Goal: Browse casually: Explore the website without a specific task or goal

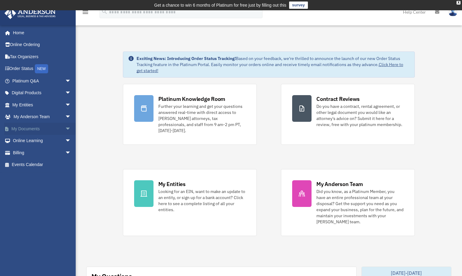
click at [65, 126] on span "arrow_drop_down" at bounding box center [71, 129] width 12 height 12
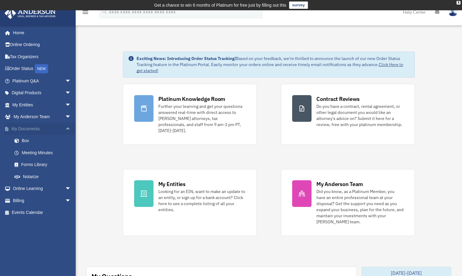
click at [65, 125] on span "arrow_drop_up" at bounding box center [71, 129] width 12 height 12
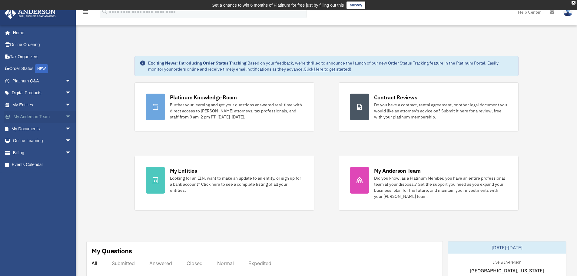
click at [65, 115] on span "arrow_drop_down" at bounding box center [71, 117] width 12 height 12
click at [65, 115] on span "arrow_drop_up" at bounding box center [71, 117] width 12 height 12
click at [65, 93] on span "arrow_drop_down" at bounding box center [71, 93] width 12 height 12
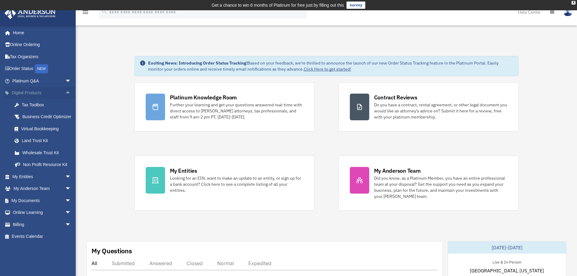
click at [65, 90] on span "arrow_drop_up" at bounding box center [71, 93] width 12 height 12
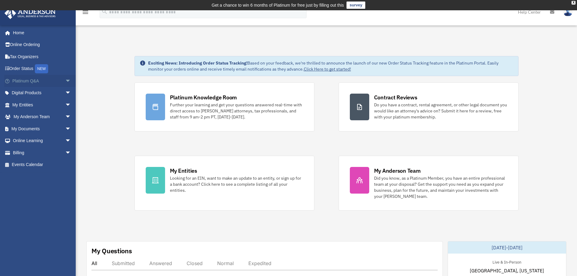
click at [68, 79] on span "arrow_drop_down" at bounding box center [71, 81] width 12 height 12
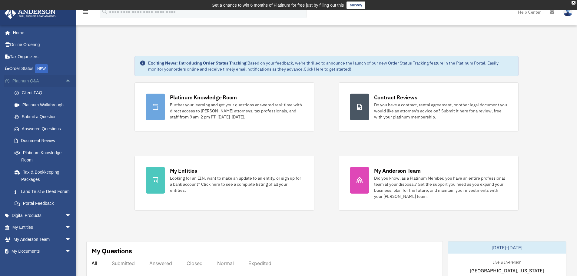
click at [68, 79] on span "arrow_drop_up" at bounding box center [71, 81] width 12 height 12
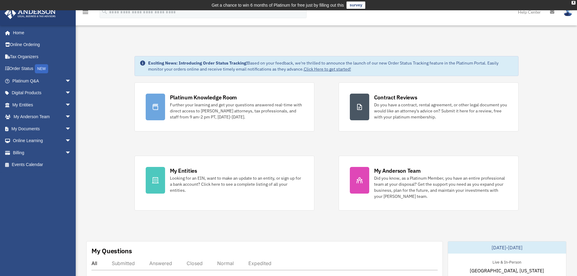
click at [65, 92] on span "arrow_drop_down" at bounding box center [71, 93] width 12 height 12
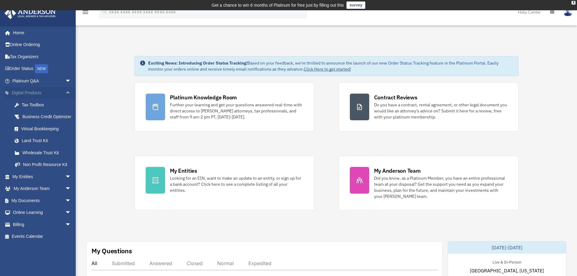
click at [65, 92] on span "arrow_drop_up" at bounding box center [71, 93] width 12 height 12
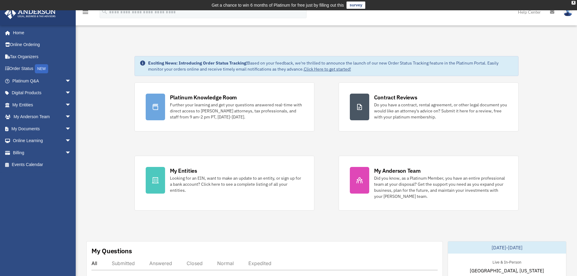
drag, startPoint x: 98, startPoint y: 80, endPoint x: 99, endPoint y: 68, distance: 11.9
